Goal: Task Accomplishment & Management: Complete application form

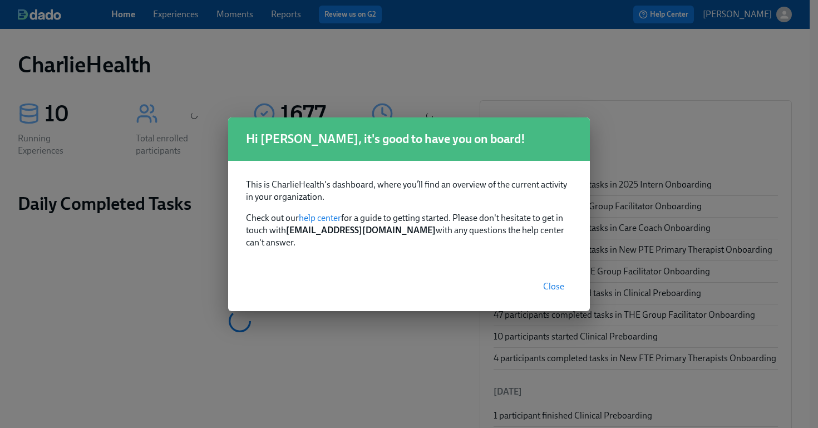
click at [551, 285] on span "Close" at bounding box center [553, 286] width 21 height 11
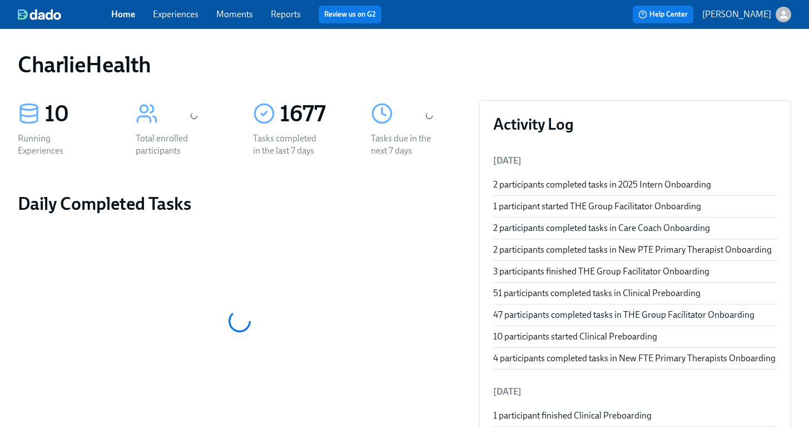
click at [171, 21] on div "Home Experiences Moments Reports Review us on G2" at bounding box center [281, 15] width 340 height 18
click at [176, 16] on link "Experiences" at bounding box center [176, 14] width 46 height 11
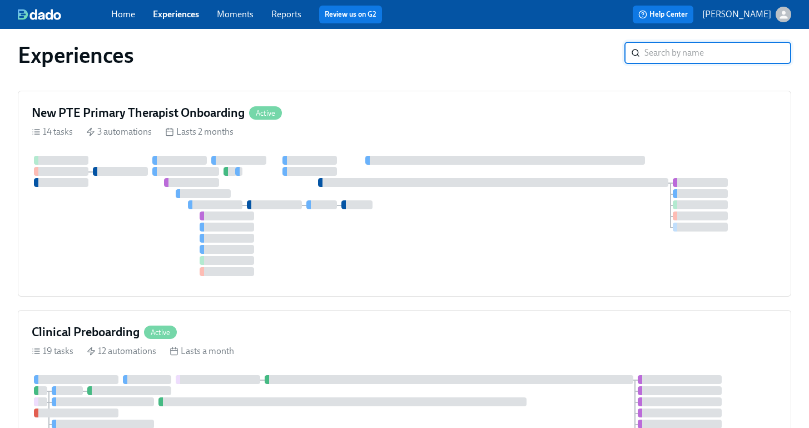
scroll to position [535, 0]
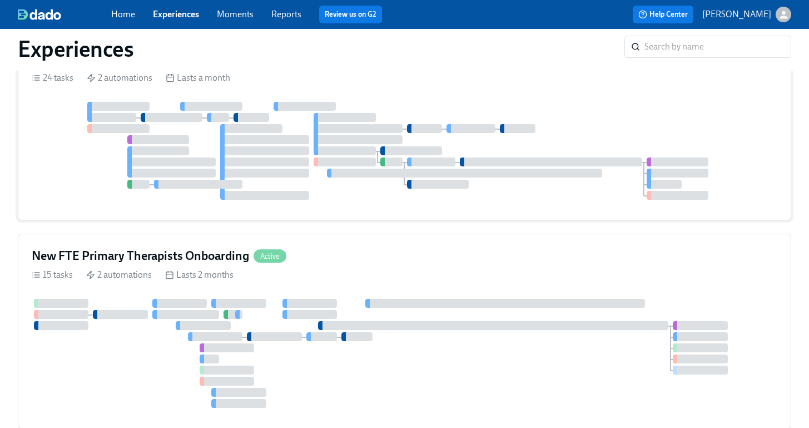
click at [553, 67] on div "THE Group Facilitator Onboarding Active" at bounding box center [405, 59] width 746 height 17
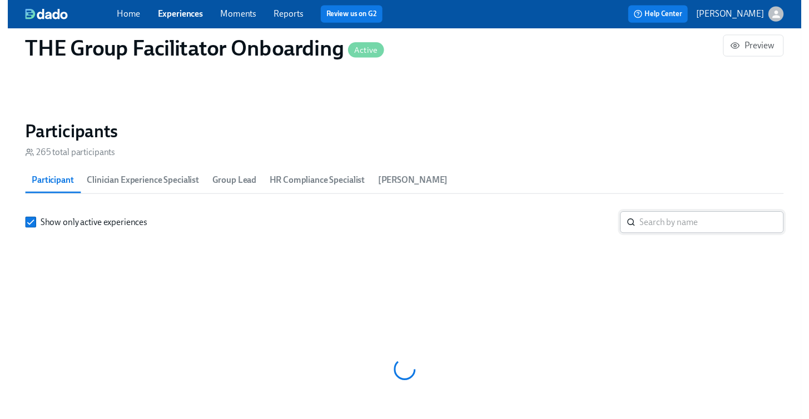
scroll to position [905, 0]
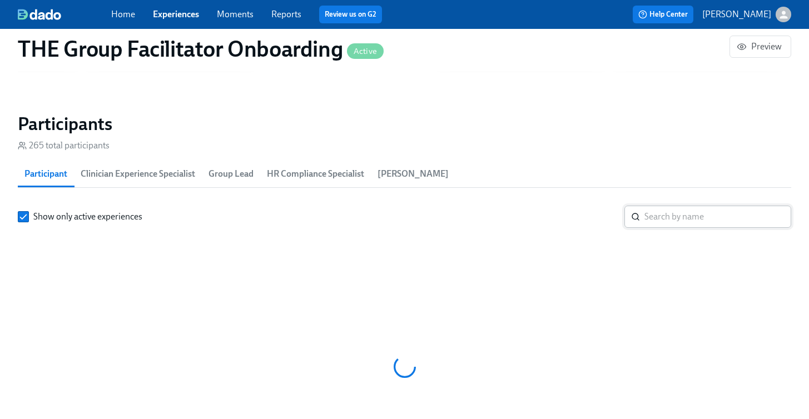
click at [668, 223] on input "search" at bounding box center [718, 217] width 147 height 22
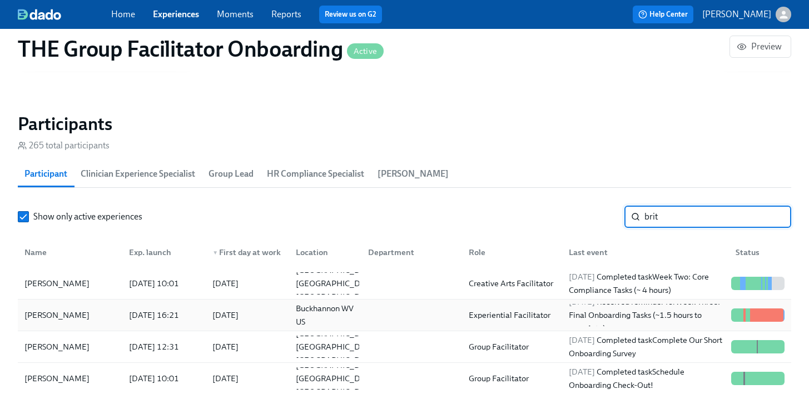
type input "brit"
click at [70, 315] on div "Brittany Conover" at bounding box center [57, 315] width 74 height 13
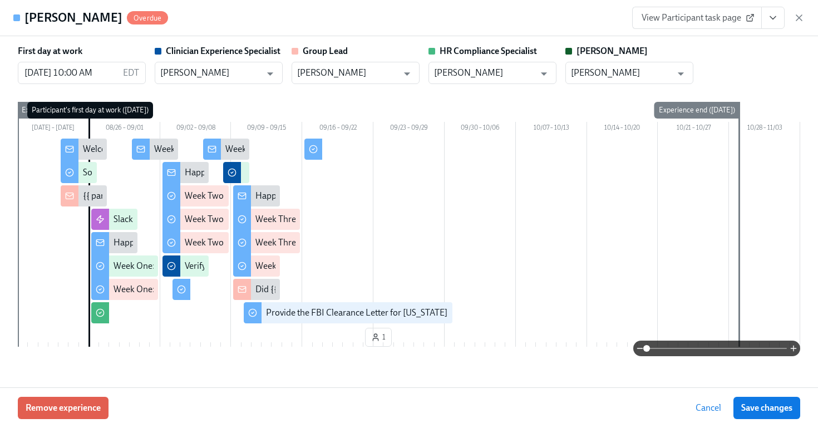
click at [769, 19] on icon "View task page" at bounding box center [772, 17] width 11 height 11
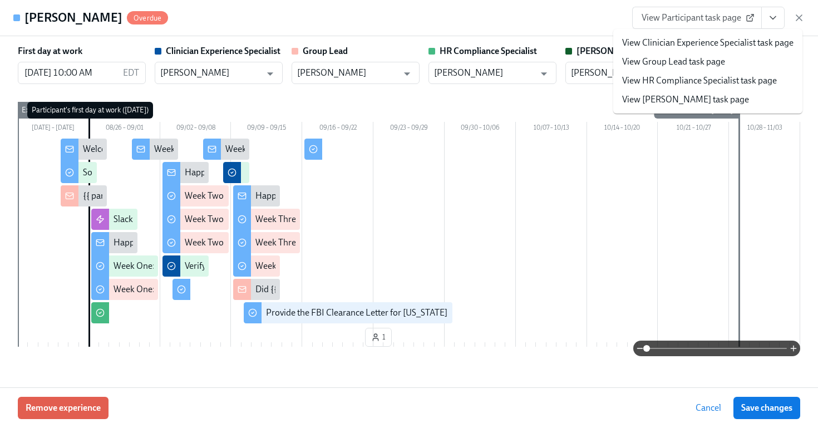
click at [686, 78] on link "View HR Compliance Specialist task page" at bounding box center [699, 81] width 155 height 12
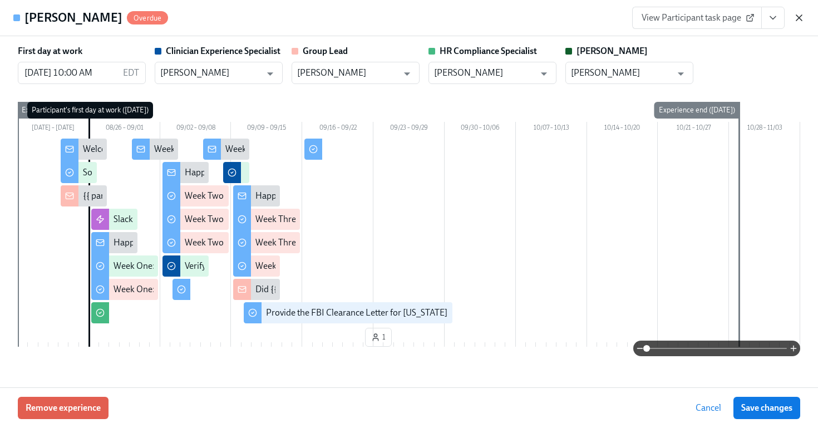
click at [799, 18] on icon "button" at bounding box center [799, 18] width 6 height 6
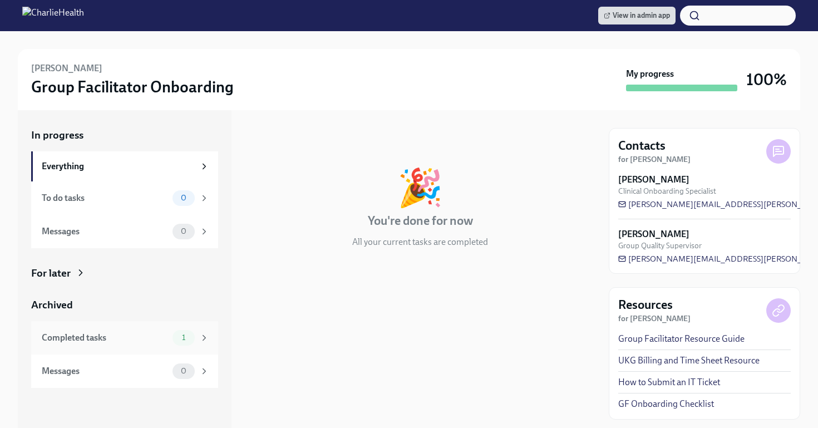
click at [162, 327] on div "Completed tasks 1" at bounding box center [124, 337] width 187 height 33
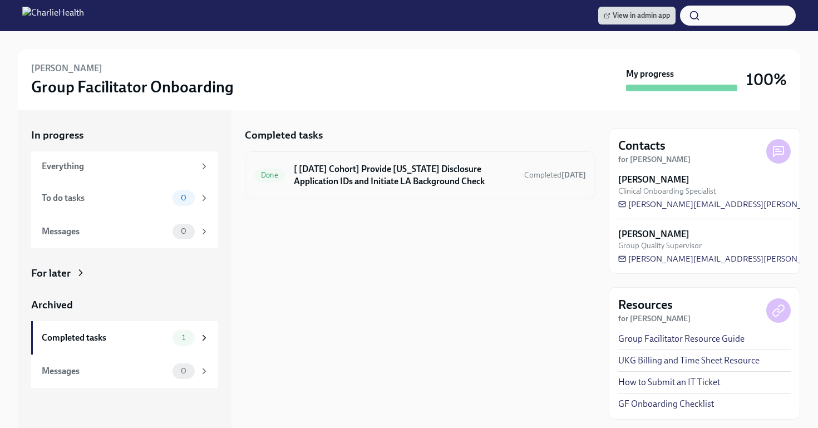
click at [402, 186] on h6 "[ Aug 26th Cohort] Provide Utah Disclosure Application IDs and Initiate LA Back…" at bounding box center [404, 175] width 221 height 24
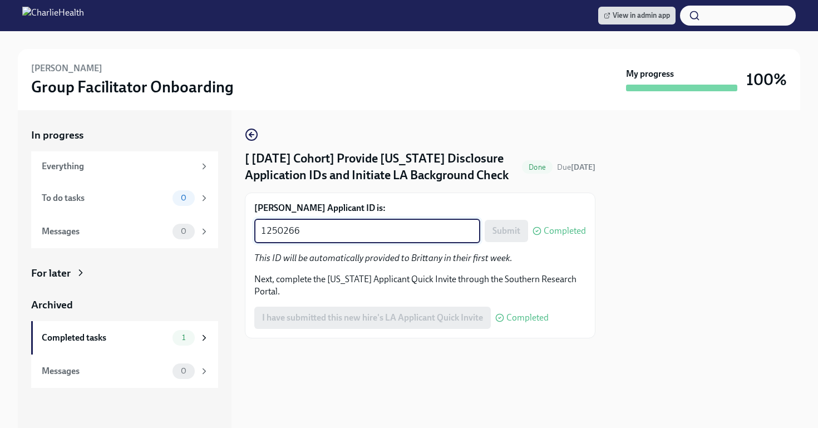
click at [379, 234] on textarea "1250266" at bounding box center [367, 230] width 212 height 13
paste textarea "2455"
type textarea "1252455"
click at [508, 234] on span "Submit" at bounding box center [506, 230] width 28 height 11
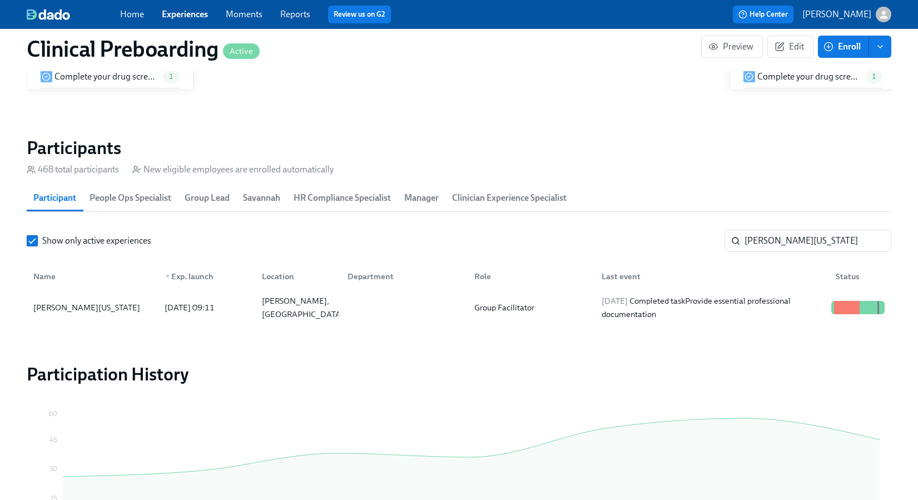
scroll to position [0, 13537]
click at [192, 18] on link "Experiences" at bounding box center [185, 14] width 46 height 11
